Goal: Information Seeking & Learning: Learn about a topic

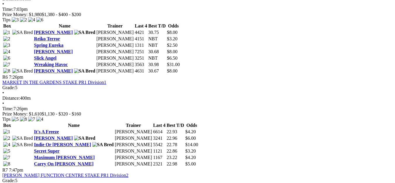
scroll to position [774, 0]
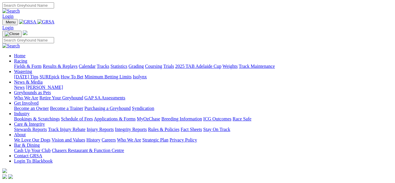
scroll to position [175, 0]
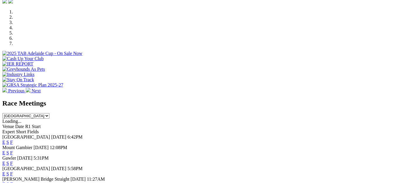
click at [13, 171] on link "F" at bounding box center [11, 173] width 3 height 5
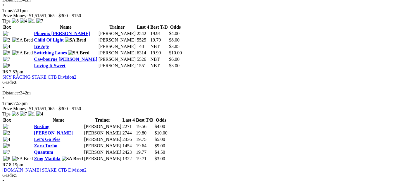
scroll to position [643, 0]
